Goal: Task Accomplishment & Management: Use online tool/utility

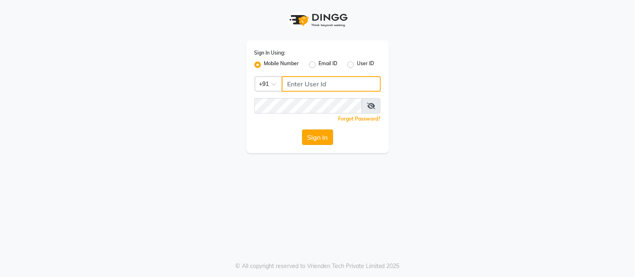
type input "8219955316"
click at [317, 136] on button "Sign In" at bounding box center [317, 138] width 31 height 16
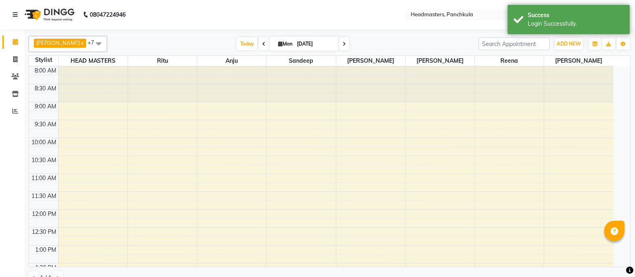
select select "en"
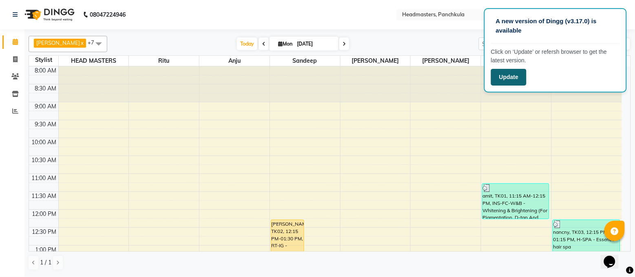
click at [516, 71] on button "Update" at bounding box center [508, 77] width 35 height 17
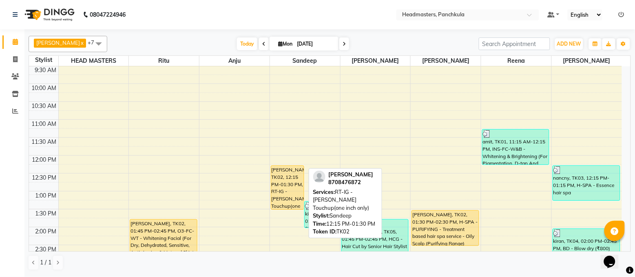
scroll to position [109, 0]
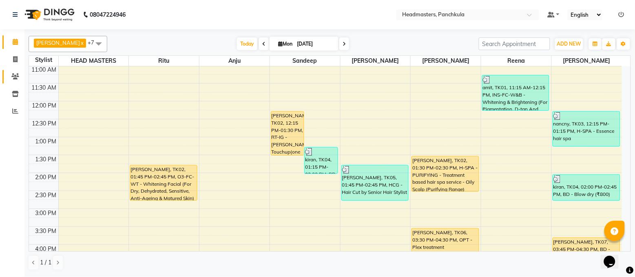
click at [9, 78] on span at bounding box center [15, 76] width 14 height 9
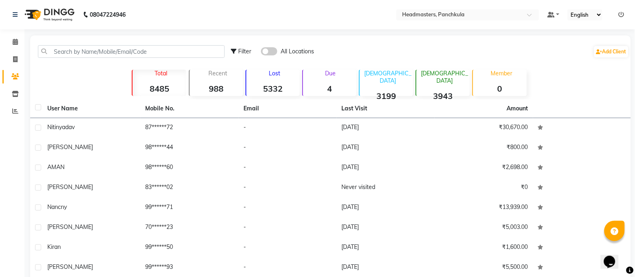
click at [14, 74] on icon at bounding box center [15, 76] width 8 height 6
click at [17, 56] on icon at bounding box center [15, 59] width 4 height 6
select select "service"
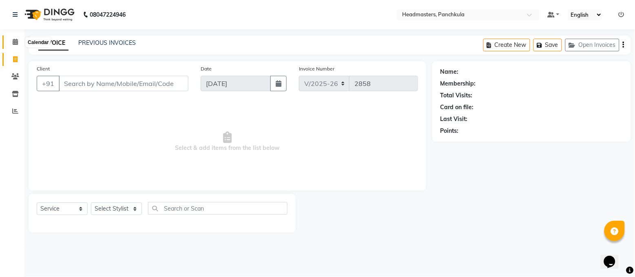
click at [13, 43] on icon at bounding box center [15, 42] width 5 height 6
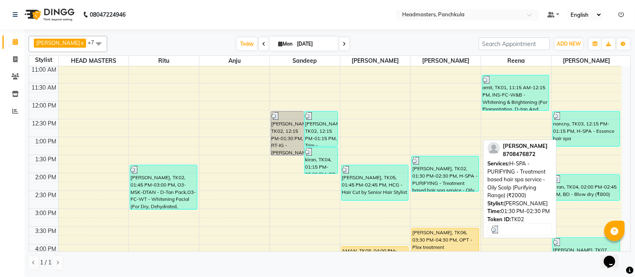
scroll to position [163, 0]
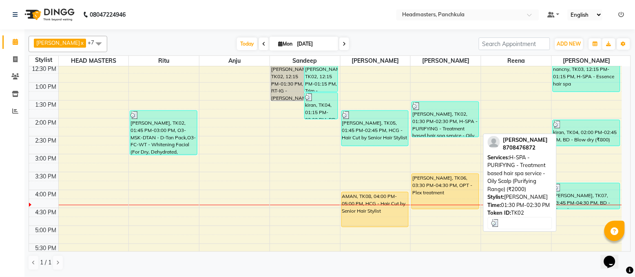
click at [438, 123] on div "[PERSON_NAME], TK02, 01:30 PM-02:30 PM, H-SPA - PURIFYING - Treatment based hai…" at bounding box center [445, 119] width 66 height 35
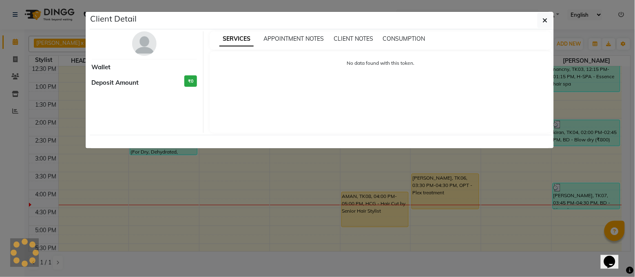
select select "3"
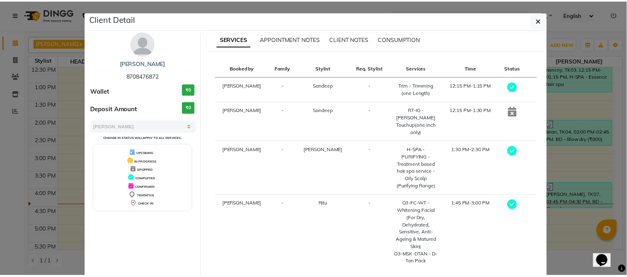
scroll to position [38, 0]
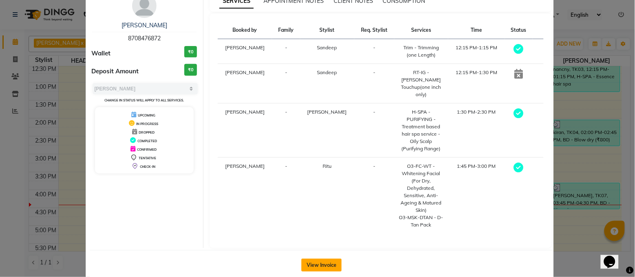
click at [319, 259] on button "View Invoice" at bounding box center [321, 265] width 40 height 13
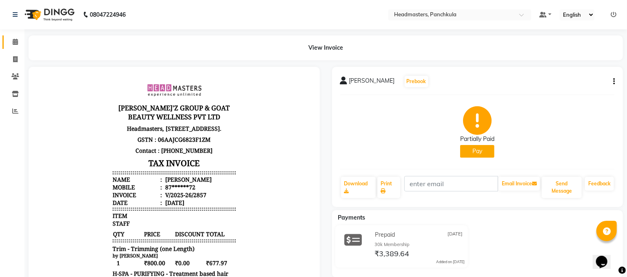
scroll to position [109, 0]
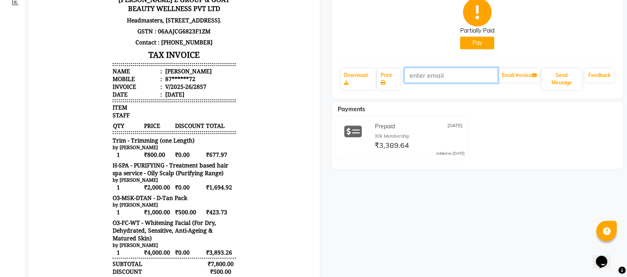
click at [447, 78] on input "text" at bounding box center [451, 76] width 94 height 16
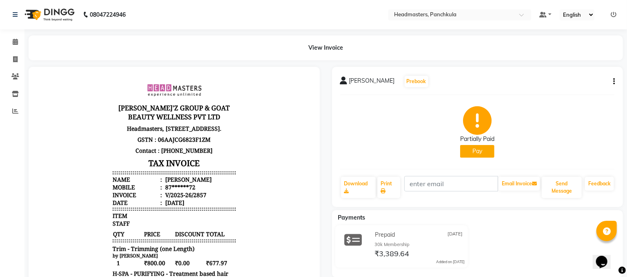
click at [617, 83] on div "[PERSON_NAME] Prebook Partially Paid Pay Download Print Email Invoice Send Mess…" at bounding box center [477, 137] width 291 height 140
click at [615, 81] on div "[PERSON_NAME] Prebook Partially Paid Pay Download Print Email Invoice Send Mess…" at bounding box center [477, 137] width 291 height 140
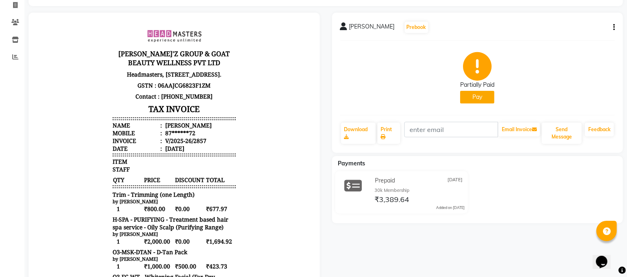
click at [612, 21] on div "[PERSON_NAME] Prebook" at bounding box center [477, 27] width 275 height 13
click at [612, 29] on button "button" at bounding box center [612, 27] width 5 height 9
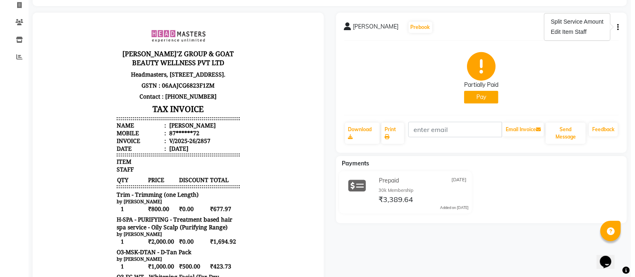
scroll to position [0, 0]
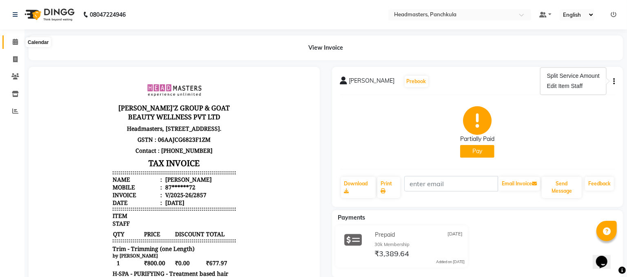
click at [17, 44] on icon at bounding box center [15, 42] width 5 height 6
